Goal: Task Accomplishment & Management: Use online tool/utility

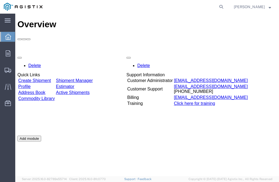
click at [51, 78] on link "Create Shipment" at bounding box center [34, 80] width 33 height 5
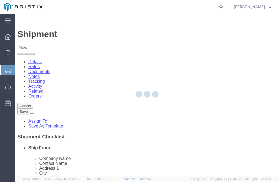
click at [71, 93] on div at bounding box center [146, 95] width 263 height 162
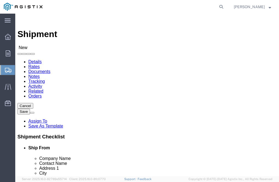
select select
click select "Select PG&E Technical Fabrication"
select select "9596"
click select "Select PG&E Technical Fabrication"
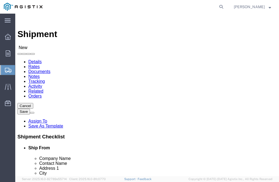
select select "PURCHORD"
select select
click select "Select"
click select "Select All Others Fremont DC Fresno DC Wheatland DC"
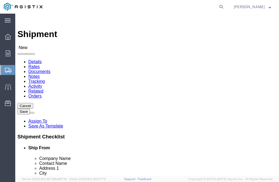
select select "19745"
click select "Select All Others Fremont DC Fresno DC Wheatland DC"
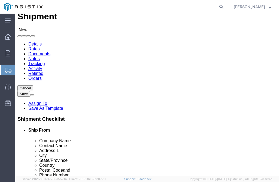
scroll to position [27, 0]
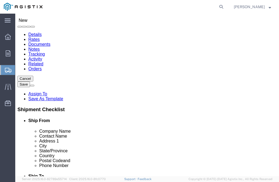
click div "My Profile Location CARNATION RD - GUSTINE GUSTINE NEW FREEDOM (OBSOLETE) BURNE…"
select select "MYPROFILE"
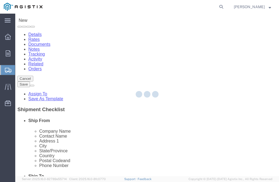
type input "Technical Fabrication"
type input "[PERSON_NAME]"
type input "[STREET_ADDRESS]"
type input "GUSTINE"
type input "95322"
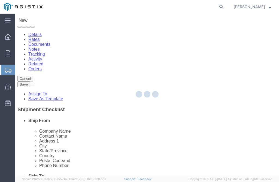
type input "209-854-1020"
type input "[EMAIL_ADDRESS][DOMAIN_NAME]"
checkbox input "true"
select select "CA"
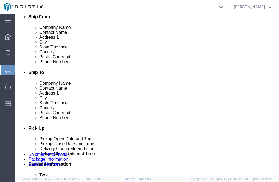
scroll to position [163, 0]
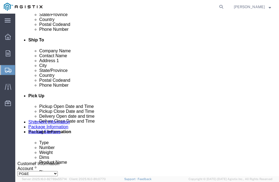
click input "209-854-1020"
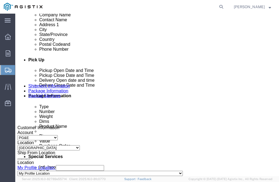
scroll to position [245, 0]
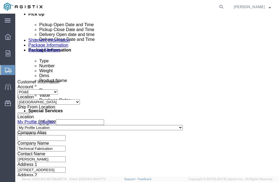
type input "[PHONE_NUMBER]"
click input "text"
click span
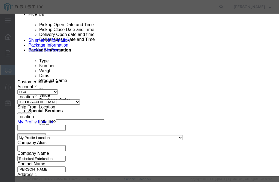
scroll to position [408, 0]
click button "Select"
select select
type input "PG&E"
type input "RECEIVING DEPT"
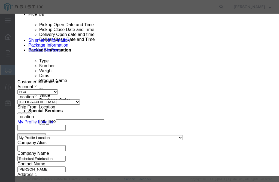
type input "2221 SOUTH ORANGE AVE"
type input "FRESNO"
type input "93725"
type input "559-263-7163"
select select "CA"
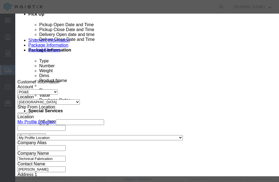
click button "Close"
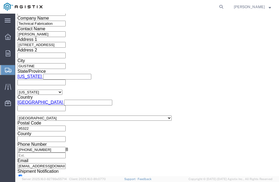
scroll to position [381, 0]
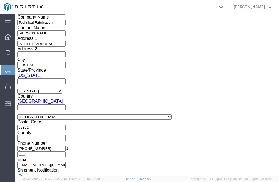
click div "Aug 11 2025 12:00 PM"
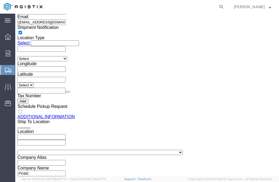
click input "12:00 PM"
type input "7:00 AM"
click button "Apply"
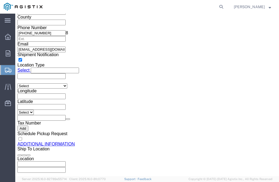
click div "Aug 12 2025 8:00 AM"
type input "3:30 PM"
click button "Apply"
click div
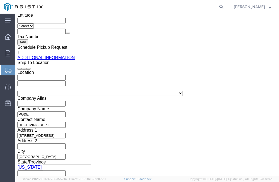
click input "4:30 PM"
type input "7:00 AM"
click button "Apply"
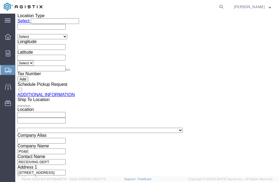
scroll to position [501, 0]
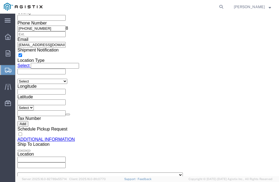
click div
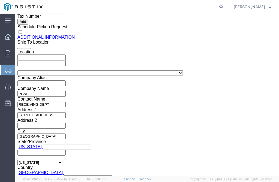
type input "3:00 AM"
click input "3:00 AM"
type input "3:00 PM"
click button "Apply"
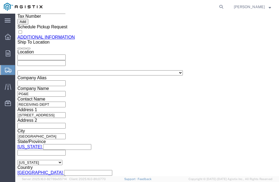
drag, startPoint x: 92, startPoint y: 34, endPoint x: 96, endPoint y: 34, distance: 4.4
click div "Select Account Type Activity ID Airline Appointment Number ASN Batch Request # …"
click input "text"
type input "3501415405"
click select "Select Account Type Activity ID Airline Appointment Number ASN Batch Request # …"
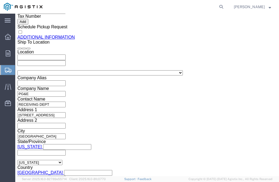
select select "PURCHORD"
click select "Select Account Type Activity ID Airline Appointment Number ASN Batch Request # …"
click input "text"
type input "3501415431"
click div
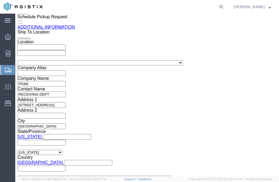
scroll to position [623, 0]
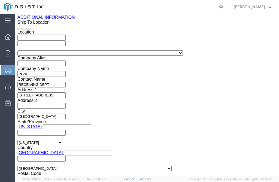
click button "Continue"
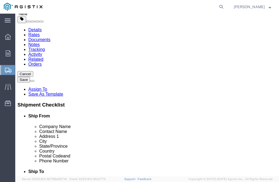
scroll to position [24, 0]
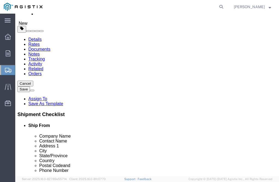
click select "Select Bulk Bundle(s) Cardboard Box(es) Carton(s) Crate(s) Drum(s) (Fiberboard)…"
select select "PSNS"
click select "Select Bulk Bundle(s) Cardboard Box(es) Carton(s) Crate(s) Drum(s) (Fiberboard)…"
click input "text"
type input "48"
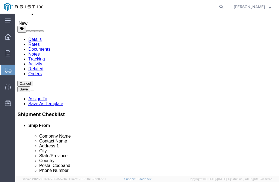
type input "40"
type input "15"
click div "Ship. t°"
click input "0.00"
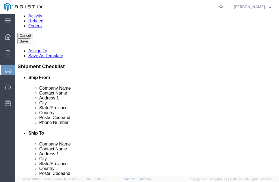
scroll to position [106, 0]
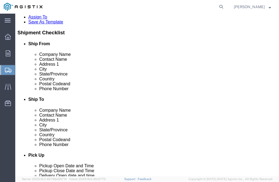
type input "435.00"
click link "Add Content"
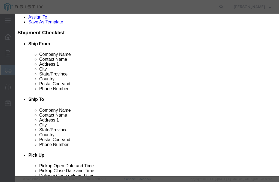
click input "text"
type input "TEST SPOOL M022578, M022580"
click input "0"
type input "110"
click input "text"
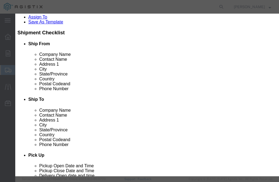
type input "2920.00"
click label "SKU"
click select "Select 50 55 60 65 70 85 92.5 100 125 175 250 300 400"
select select "50"
click select "Select 50 55 60 65 70 85 92.5 100 125 175 250 300 400"
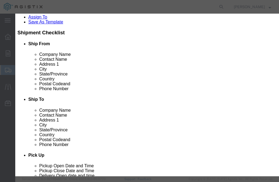
click button "Save & Close"
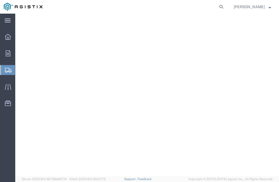
scroll to position [623, 0]
click button "Rate Shipment"
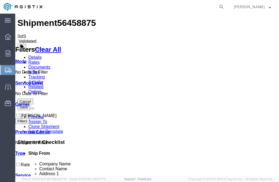
scroll to position [0, 0]
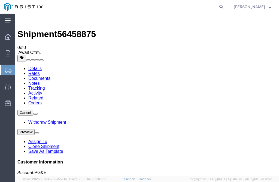
click at [9, 20] on icon at bounding box center [8, 20] width 6 height 4
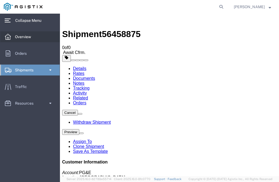
click at [13, 35] on div at bounding box center [7, 36] width 15 height 11
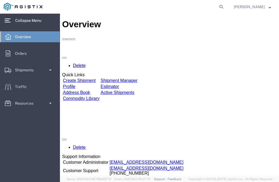
click at [95, 78] on link "Create Shipment" at bounding box center [79, 80] width 33 height 5
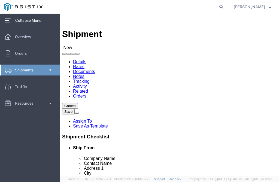
click select "Select PG&E Technical Fabrication"
select select "9596"
click select "Select PG&E Technical Fabrication"
select select "PURCHORD"
select select
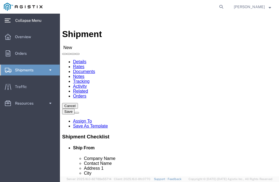
select select
click select "Select All Others Fremont DC Fresno DC Wheatland DC"
select select "19740"
click select "Select All Others Fremont DC Fresno DC Wheatland DC"
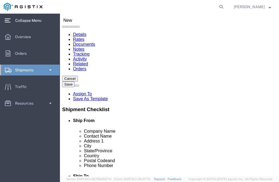
click div
select select "MYPROFILE"
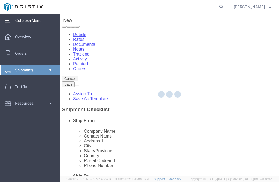
type input "95322"
type input "209-854-1020"
type input "[EMAIL_ADDRESS][DOMAIN_NAME]"
checkbox input "true"
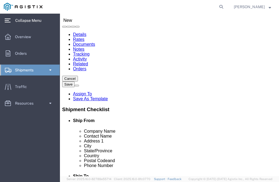
select select "CA"
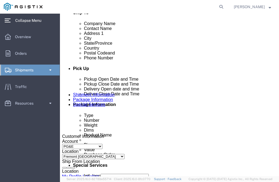
scroll to position [245, 0]
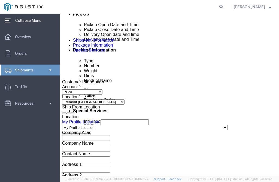
click input "text"
click span
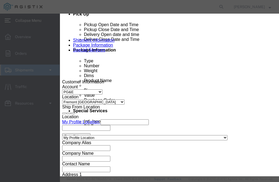
scroll to position [408, 0]
click button "Select"
type input "94538"
type input "510-770-2025"
select select "CA"
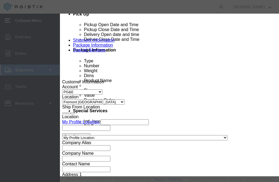
click button "Close"
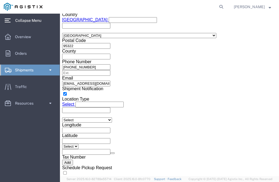
scroll to position [462, 0]
click div
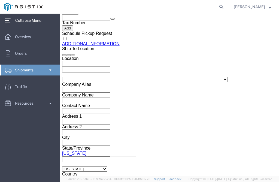
click input "2:00 PM"
type input "7:00 AM"
click button "Apply"
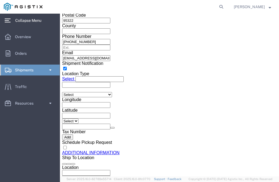
scroll to position [569, 0]
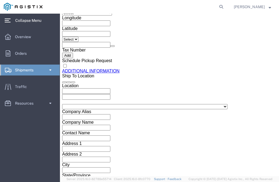
click div
type input "3:00 PM"
click div "Close Time 3:00 PM Aug 12 2025 8:00 AM - Aug 12 2025 8:00 AM Cancel Apply"
click button "Apply"
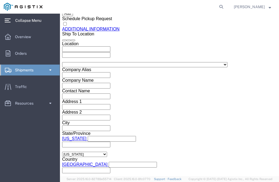
scroll to position [644, 0]
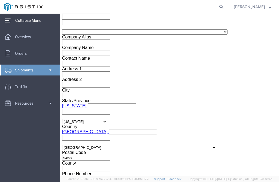
click input "text"
type input "3501414299"
click div "Shipment Information Package Information Special Services Please fix the follow…"
click div "Previous Continue"
click button "Continue"
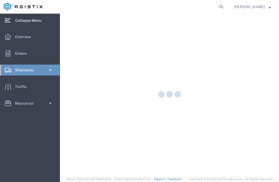
select select "CBOX"
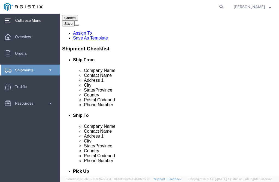
scroll to position [18, 0]
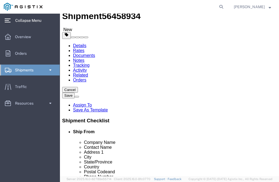
click input "text"
type input "13"
type input "7"
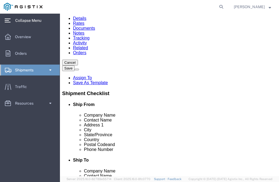
type input "6"
click input "0.00"
type input "10.00"
click link "Add Content"
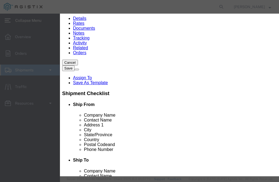
click input "text"
type input "BRACKETS M040388"
click input "0"
type input "12"
click input "text"
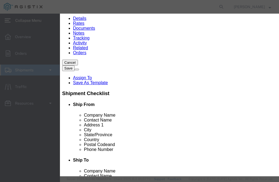
type input "173.00"
click button "Save & Close"
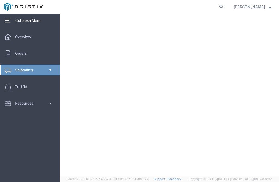
scroll to position [644, 0]
click button "Rate Shipment"
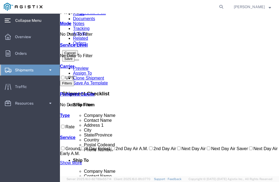
scroll to position [0, 0]
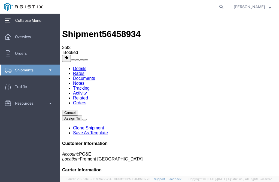
click at [13, 39] on div at bounding box center [7, 36] width 15 height 11
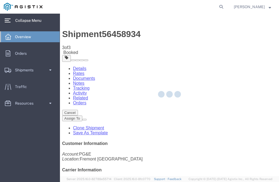
click at [15, 37] on span "Overview" at bounding box center [25, 36] width 20 height 11
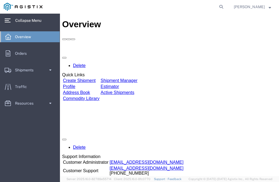
click at [95, 78] on link "Create Shipment" at bounding box center [79, 80] width 33 height 5
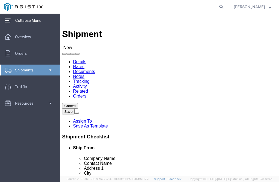
click select "Select PG&E Technical Fabrication"
select select "9596"
click select "Select PG&E Technical Fabrication"
select select "PURCHORD"
select select
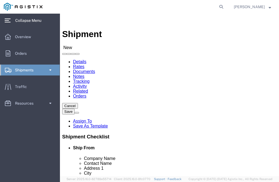
select select
click select "Select"
select select "19996"
click select "Select All Others Fremont DC Fresno DC Wheatland DC"
select select "MYPROFILE"
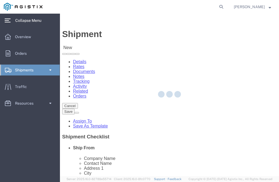
type input "Technical Fabrication"
type input "[PERSON_NAME]"
type input "[STREET_ADDRESS]"
type input "GUSTINE"
type input "95322"
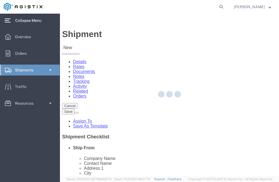
type input "209-854-1020"
type input "[EMAIL_ADDRESS][DOMAIN_NAME]"
checkbox input "true"
select select "CA"
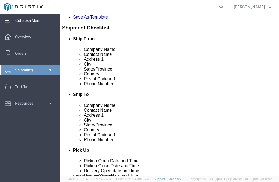
scroll to position [136, 0]
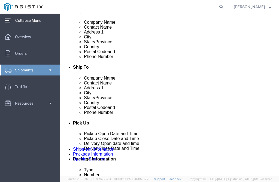
click div "Location My Profile Location My Profile Location CARNATION RD - GUSTINE GUSTINE…"
click input "209-854-1020"
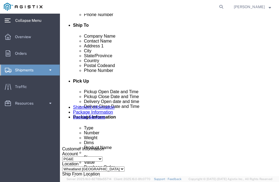
scroll to position [190, 0]
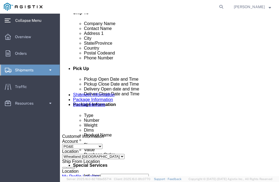
type input "[PHONE_NUMBER]"
click input "text"
click span
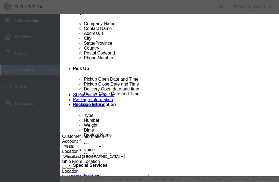
scroll to position [218, 0]
click button "Select"
select select
type input "PG&E"
type input "[PERSON_NAME]"
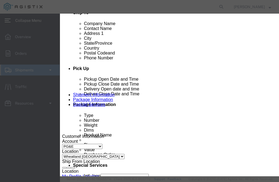
type input "[STREET_ADDRESS]"
type input "[GEOGRAPHIC_DATA]"
type input "95692"
type input "[PHONE_NUMBER]"
select select "CA"
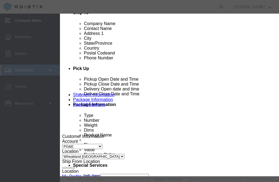
click button "Close"
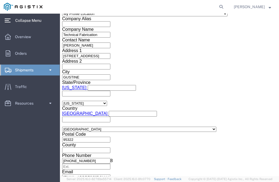
scroll to position [408, 0]
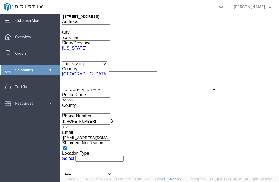
click div "Aug 11 2025 12:00 PM"
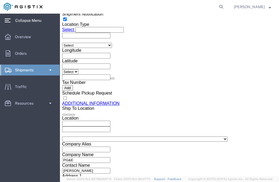
click input "12:00 PM"
type input "7:00 AM"
click button "Apply"
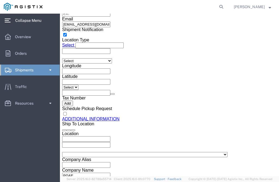
scroll to position [509, 0]
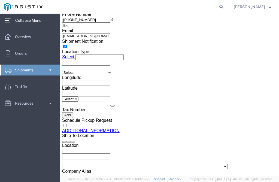
click div "Aug 12 2025 8:00 AM"
click button "Apply"
click div "Aug 12 2025 3:00 PM"
click input "3:00 PM"
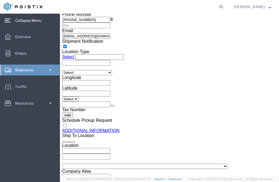
click input "3:00 PM"
type input "3:30 PM"
click button "Apply"
click div
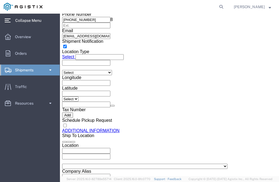
scroll to position [596, 0]
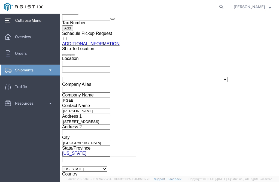
click input "4:00 PM"
type input "7:00 AM"
click button "Apply"
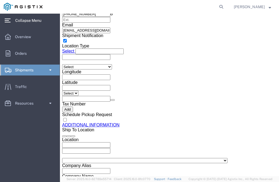
scroll to position [515, 0]
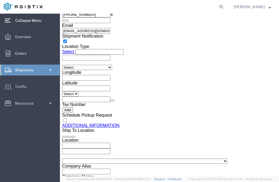
click div "Deliver Close Date Deliver Close Time Deliver Close Date and Time"
click div
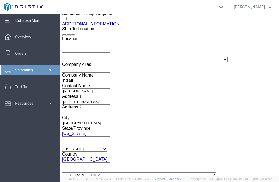
type input "3:00 PM"
click button "Apply"
click input "text"
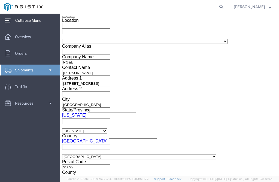
scroll to position [644, 0]
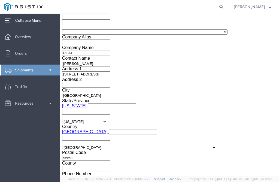
type input "3501412977"
click button "Continue"
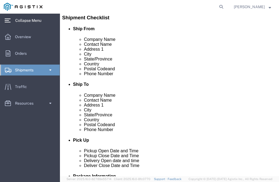
scroll to position [45, 0]
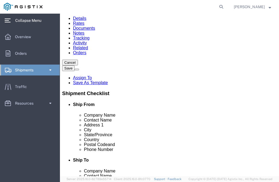
click div "Package Type Select Bulk Bundle(s) Cardboard Box(es) Carton(s) Crate(s) Drum(s)…"
click select "Select Bulk Bundle(s) Cardboard Box(es) Carton(s) Crate(s) Drum(s) (Fiberboard)…"
select select "PSNS"
click select "Select Bulk Bundle(s) Cardboard Box(es) Carton(s) Crate(s) Drum(s) (Fiberboard)…"
click input "text"
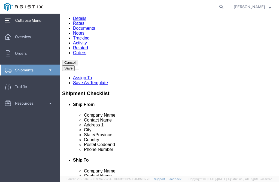
type input "48"
type input "40"
type input "15"
click input "0.00"
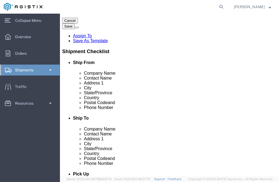
scroll to position [100, 0]
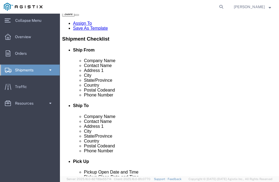
type input "275.00"
click link "Add Content"
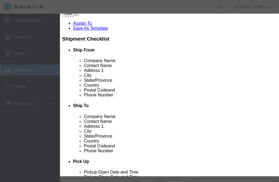
click input "text"
type input "TEST SPOOL SLEEVE M022059"
click input "0"
type input "26"
click input "text"
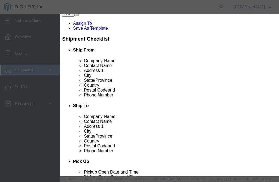
type input "1612.00"
click select "Select 50 55 60 65 70 85 92.5 100 125 175 250 300 400"
select select "50"
click select "Select 50 55 60 65 70 85 92.5 100 125 175 250 300 400"
click button "Save & Close"
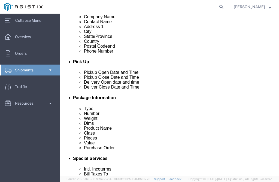
scroll to position [208, 0]
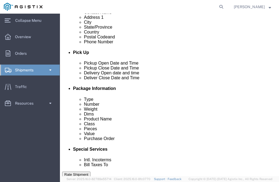
click button "Continue"
click button "Rate Shipment"
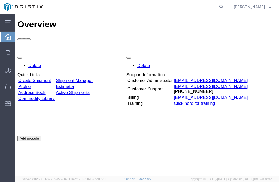
click at [85, 78] on link "Shipment Manager" at bounding box center [74, 80] width 37 height 5
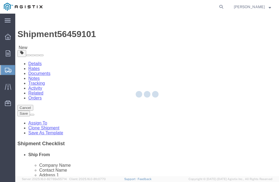
select select "21192"
select select
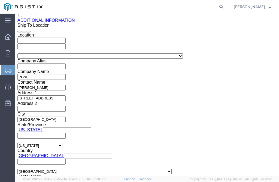
scroll to position [623, 0]
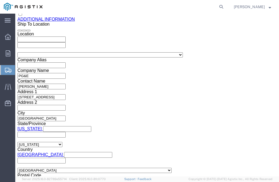
click button "Continue"
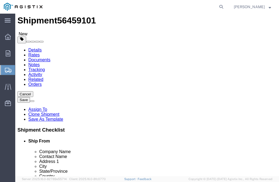
scroll to position [0, 0]
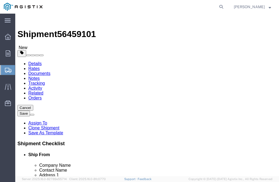
click button "Rate Shipment"
